Goal: Task Accomplishment & Management: Manage account settings

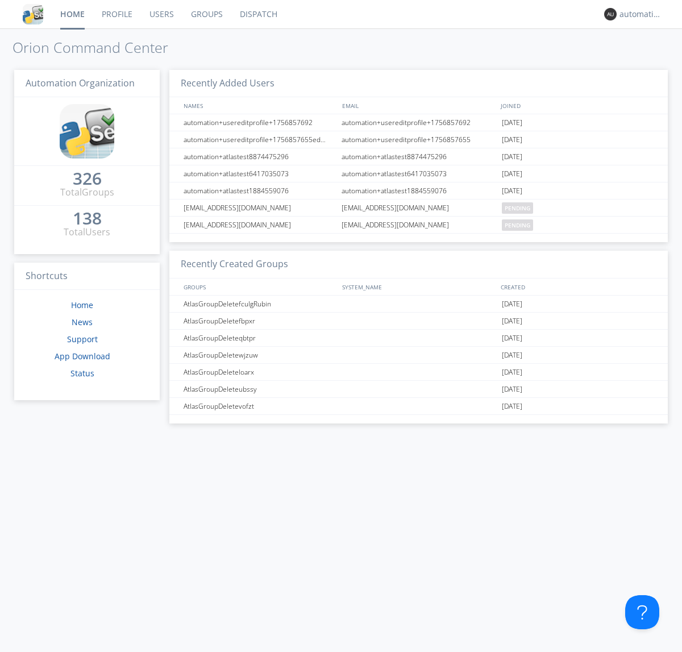
click at [258, 14] on link "Dispatch" at bounding box center [258, 14] width 55 height 28
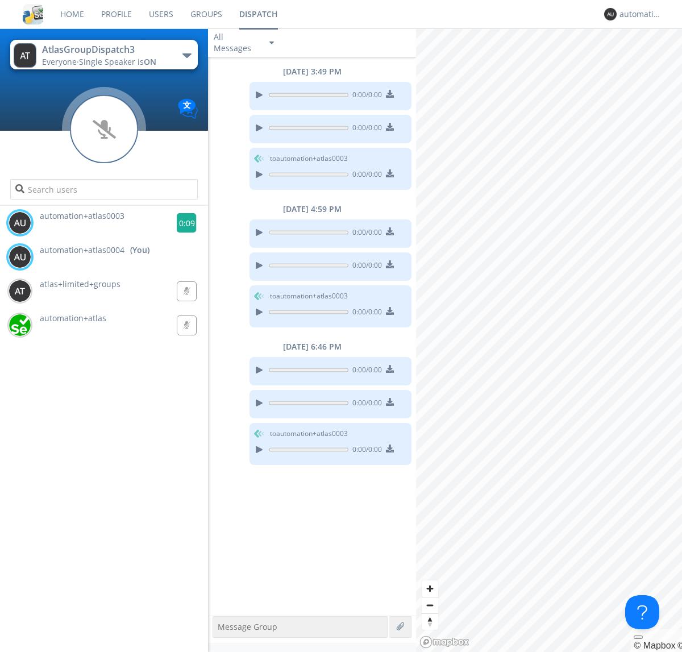
click at [182, 223] on g at bounding box center [187, 223] width 20 height 20
click at [638, 14] on div "automation+atlas0004" at bounding box center [641, 14] width 43 height 11
click at [646, 60] on div "Log Out" at bounding box center [646, 60] width 59 height 20
